Goal: Task Accomplishment & Management: Use online tool/utility

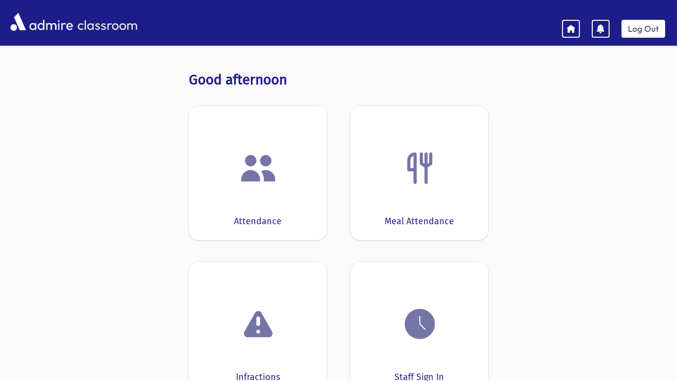
click at [320, 185] on div "Attendance" at bounding box center [258, 173] width 138 height 134
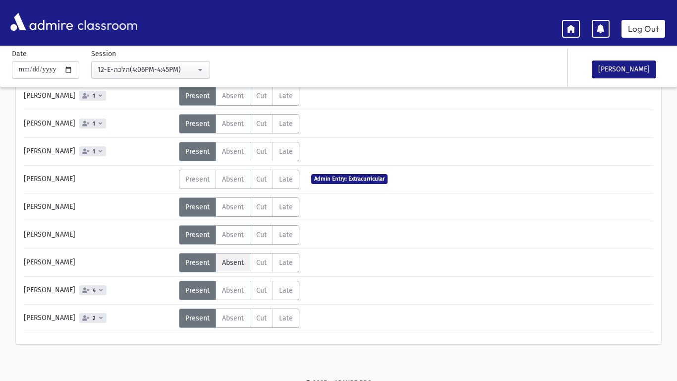
scroll to position [688, 0]
click at [619, 74] on button "[PERSON_NAME]" at bounding box center [624, 69] width 64 height 18
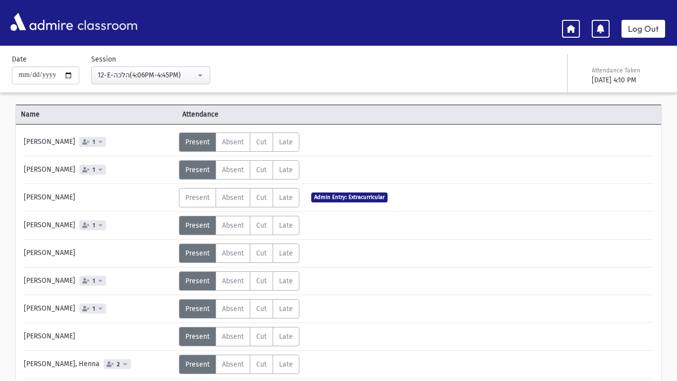
scroll to position [0, 0]
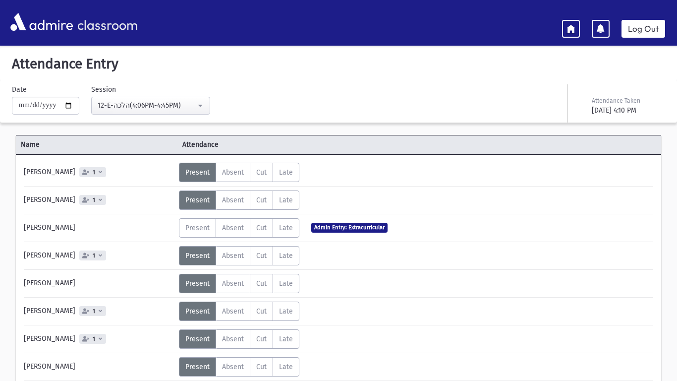
click at [569, 32] on icon at bounding box center [571, 28] width 9 height 9
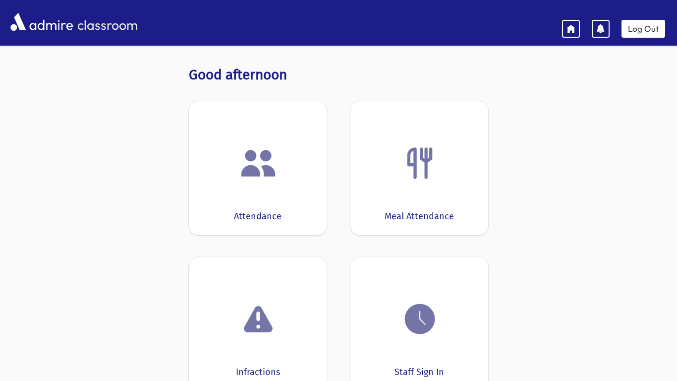
scroll to position [40, 0]
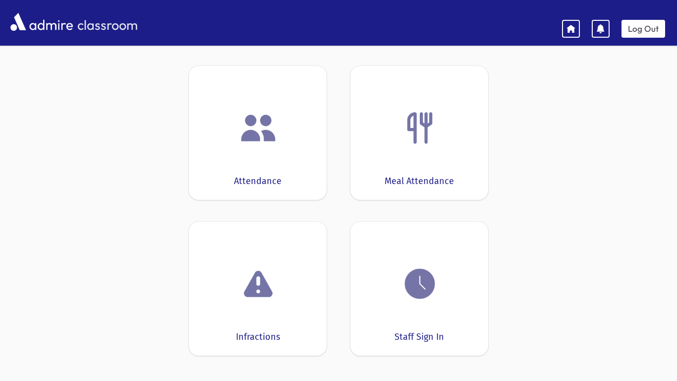
click at [299, 307] on div "Infractions" at bounding box center [258, 289] width 138 height 134
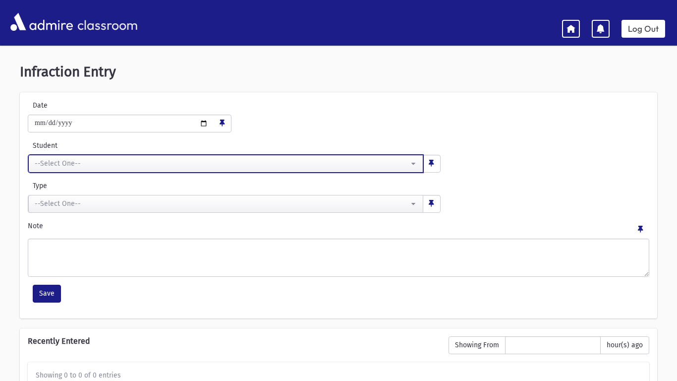
click at [417, 168] on button "--Select One--" at bounding box center [225, 164] width 395 height 18
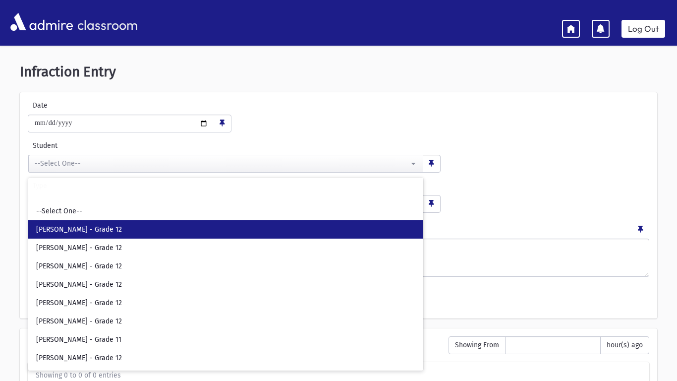
click at [268, 232] on link "[PERSON_NAME] - Grade 12" at bounding box center [225, 229] width 395 height 18
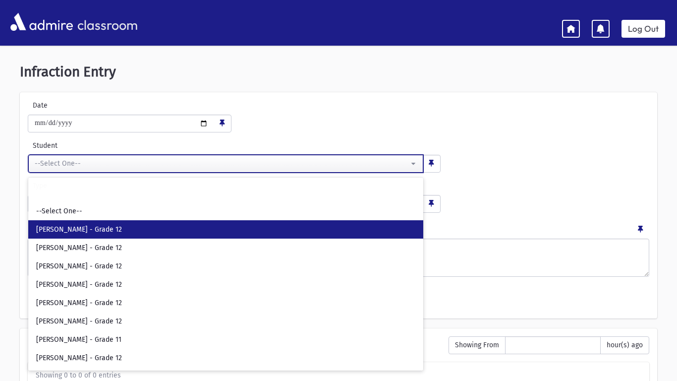
select select "****"
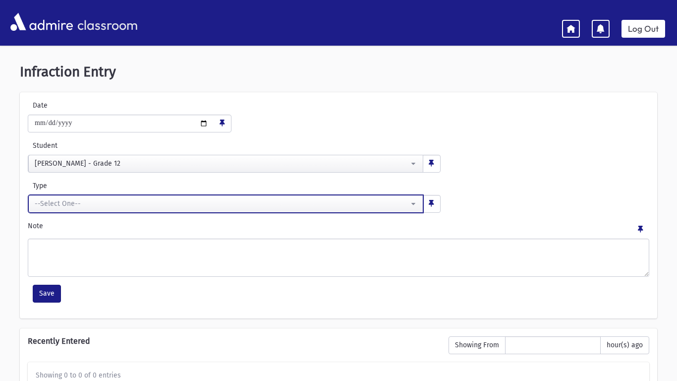
click at [298, 207] on div "--Select One--" at bounding box center [222, 203] width 374 height 10
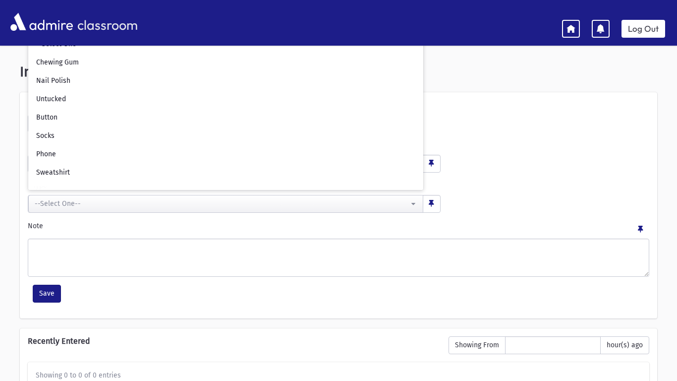
click at [479, 140] on div "**********" at bounding box center [338, 156] width 627 height 32
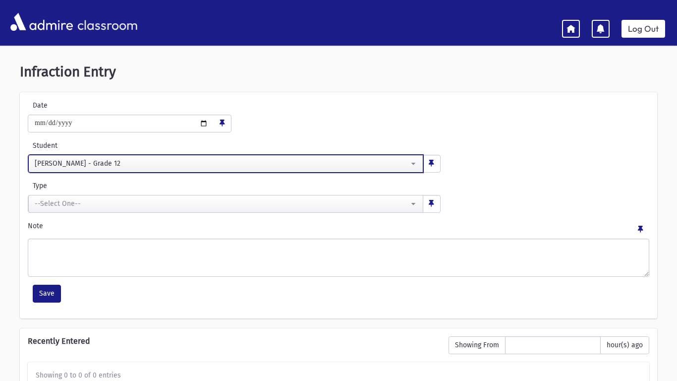
click at [415, 165] on button "[PERSON_NAME] - Grade 12" at bounding box center [225, 164] width 395 height 18
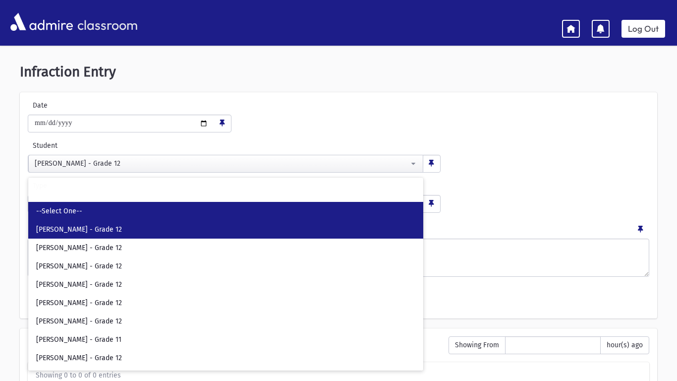
click at [331, 209] on link "--Select One--" at bounding box center [225, 211] width 395 height 18
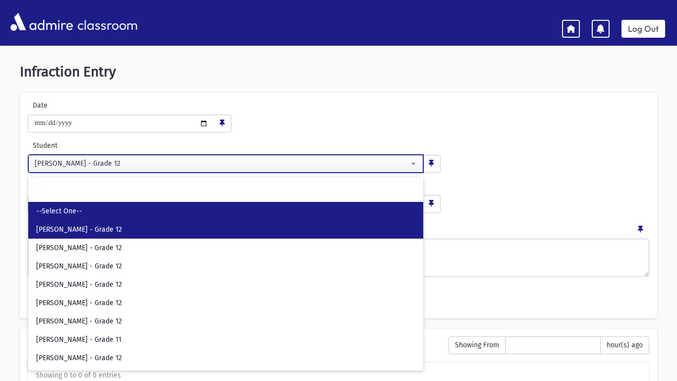
select select
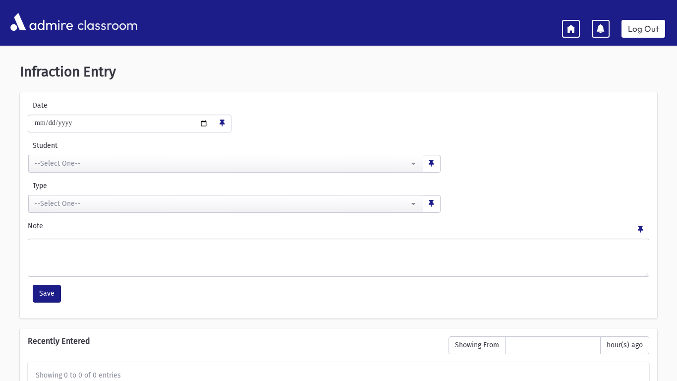
click at [576, 29] on icon at bounding box center [571, 28] width 9 height 9
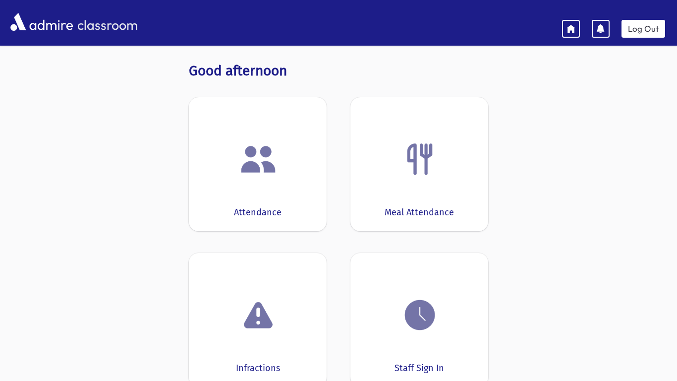
scroll to position [15, 0]
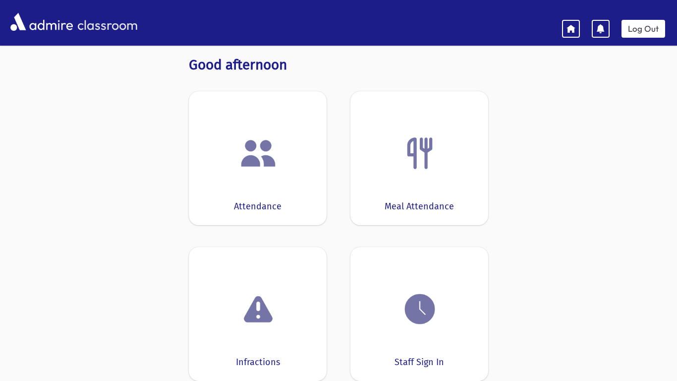
click at [648, 42] on header "classroom Log Out" at bounding box center [338, 23] width 677 height 46
click at [645, 37] on header "classroom Log Out" at bounding box center [338, 23] width 677 height 46
click at [645, 36] on link "Log Out" at bounding box center [644, 29] width 44 height 18
click at [642, 32] on link "Log Out" at bounding box center [644, 29] width 44 height 18
